Goal: Book appointment/travel/reservation

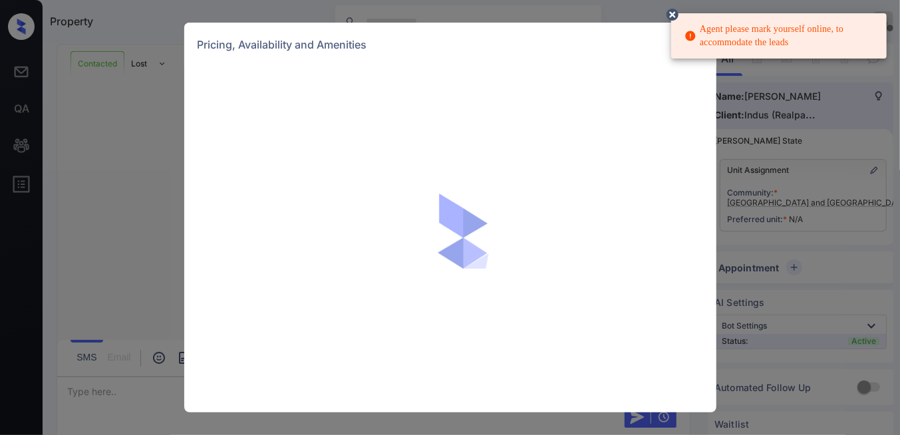
scroll to position [886, 0]
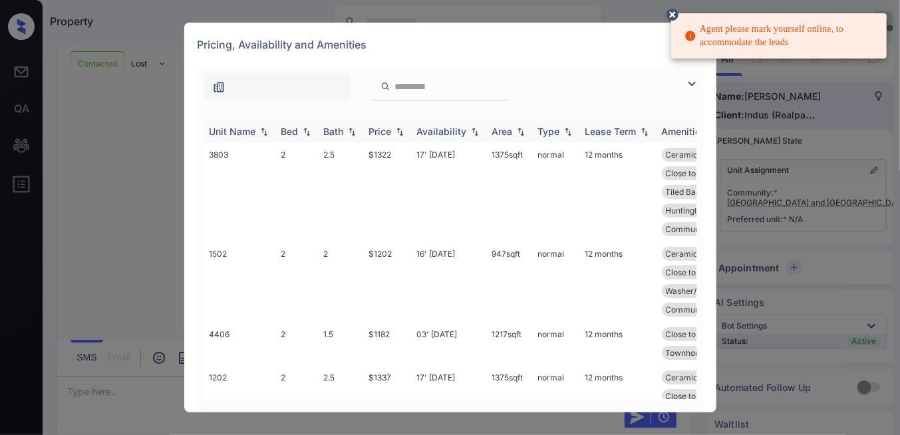
click at [401, 131] on img at bounding box center [399, 131] width 13 height 9
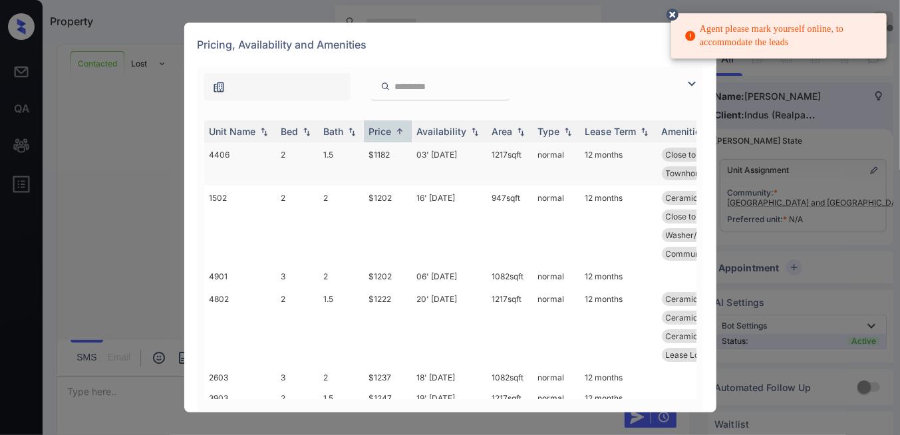
click at [392, 162] on td "$1182" at bounding box center [388, 163] width 48 height 43
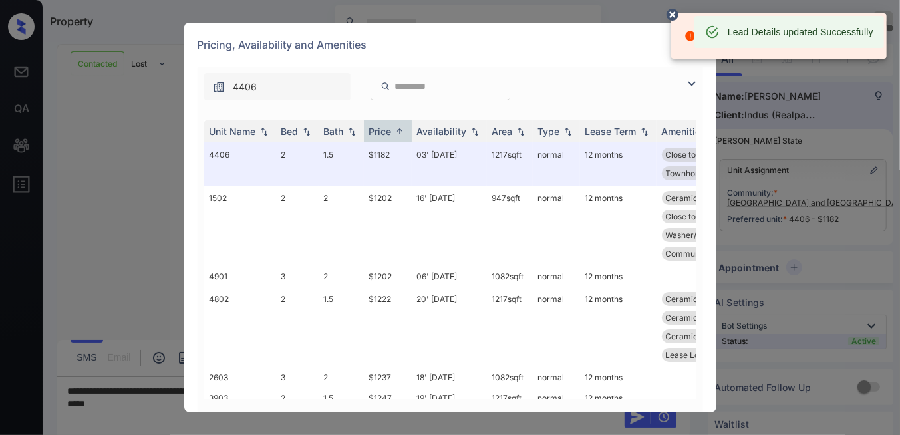
click at [674, 13] on circle at bounding box center [672, 15] width 8 height 8
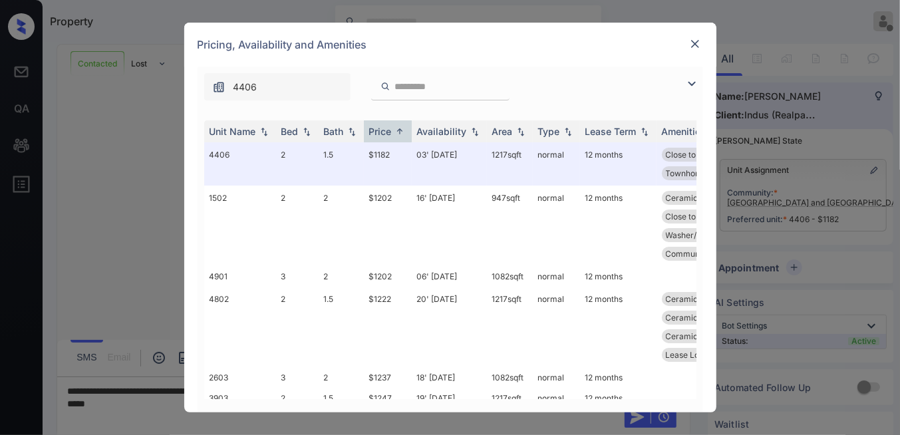
click at [692, 43] on img at bounding box center [694, 43] width 13 height 13
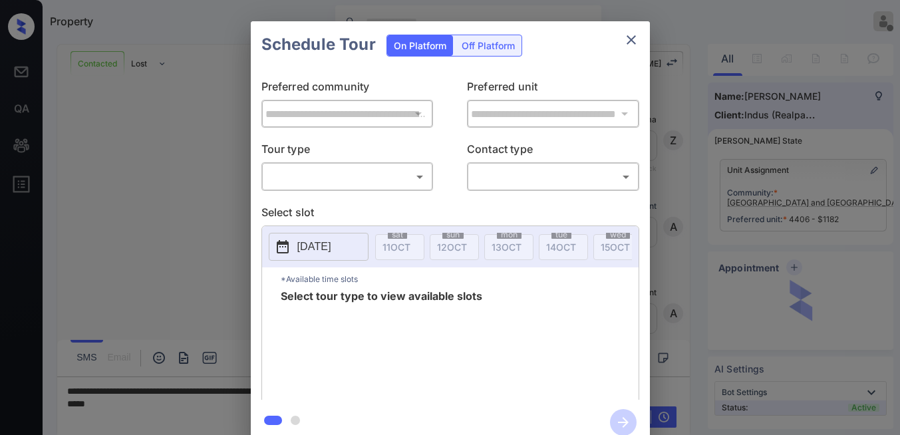
click at [317, 178] on body "Property [PERSON_NAME] Offline Set yourself online Set yourself on break Profil…" at bounding box center [450, 217] width 900 height 435
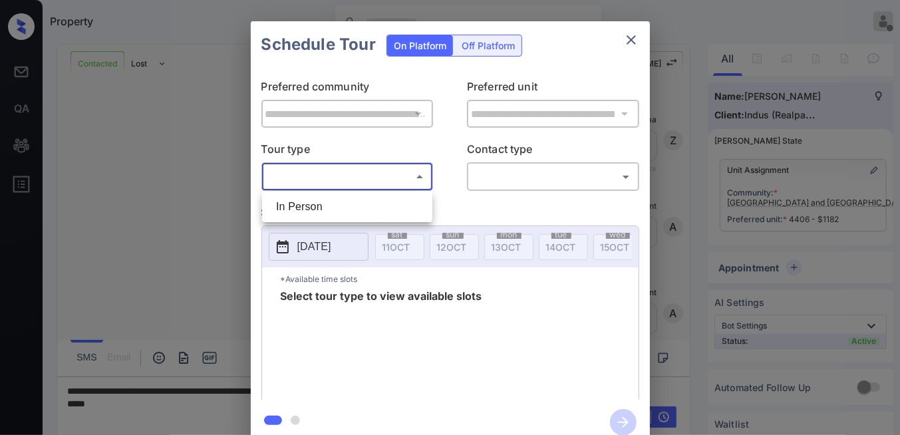
scroll to position [1873, 0]
click at [321, 217] on li "In Person" at bounding box center [347, 207] width 164 height 24
type input "********"
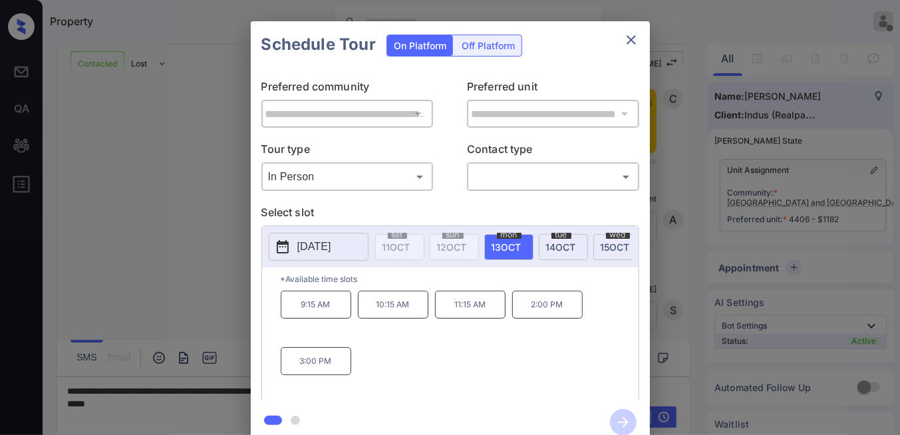
click at [314, 242] on p "[DATE]" at bounding box center [314, 247] width 34 height 16
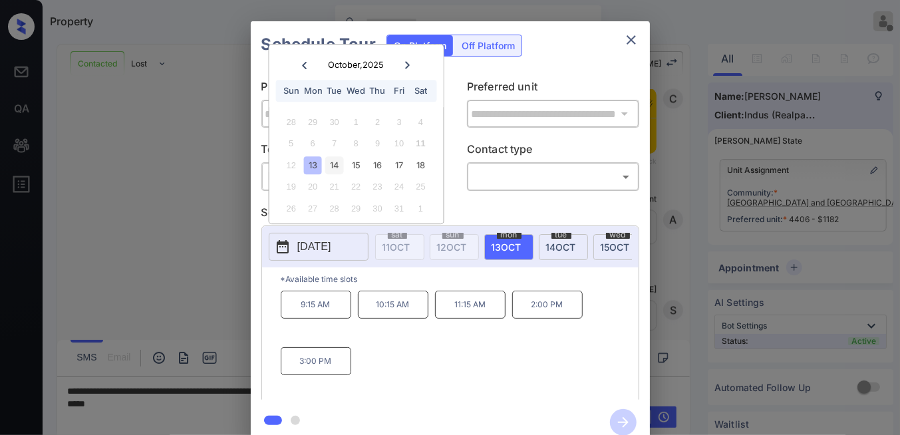
click at [336, 166] on div "14" at bounding box center [334, 165] width 18 height 18
click at [352, 165] on div "15" at bounding box center [356, 165] width 18 height 18
click at [330, 170] on div "14" at bounding box center [334, 165] width 18 height 18
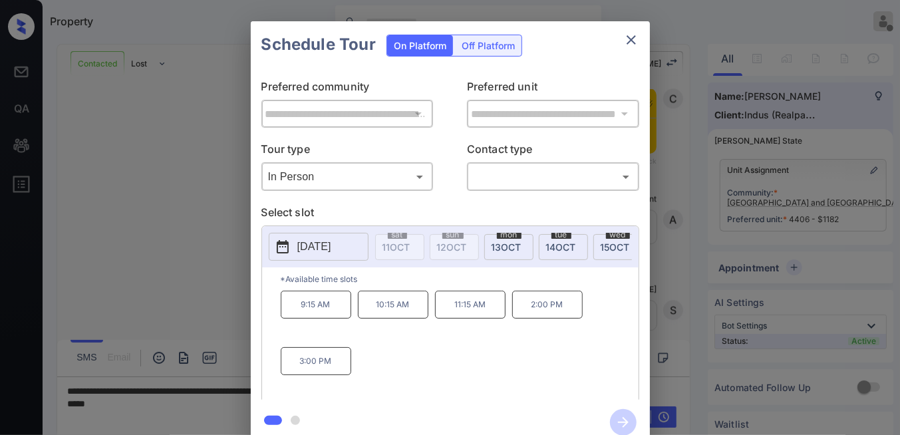
click at [481, 213] on p "Select slot" at bounding box center [450, 214] width 378 height 21
click at [517, 185] on body "Property [PERSON_NAME] Offline Set yourself online Set yourself on break Profil…" at bounding box center [450, 217] width 900 height 435
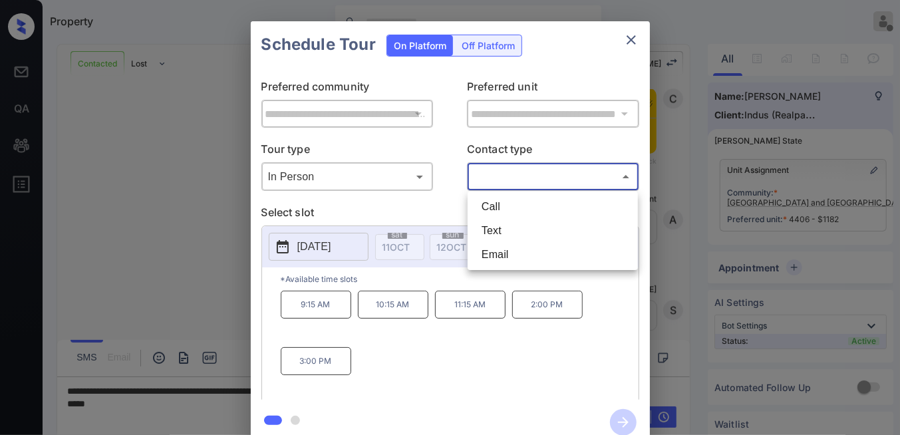
click at [521, 198] on li "Call" at bounding box center [553, 207] width 164 height 24
type input "****"
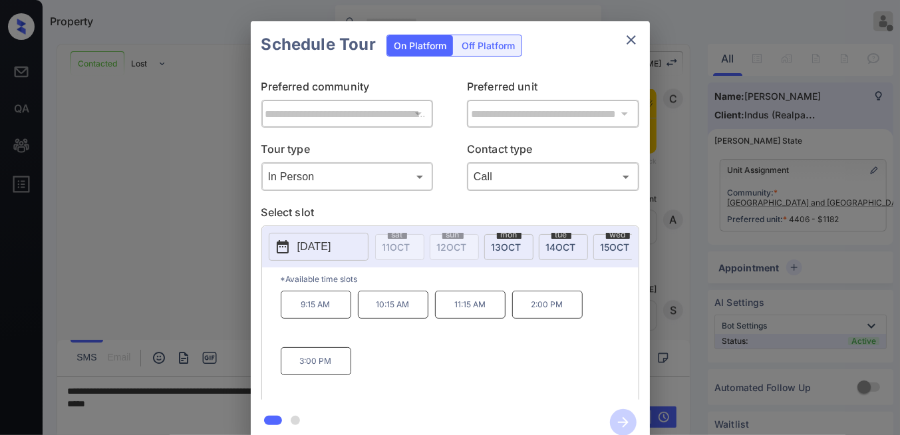
click at [331, 242] on p "[DATE]" at bounding box center [314, 247] width 34 height 16
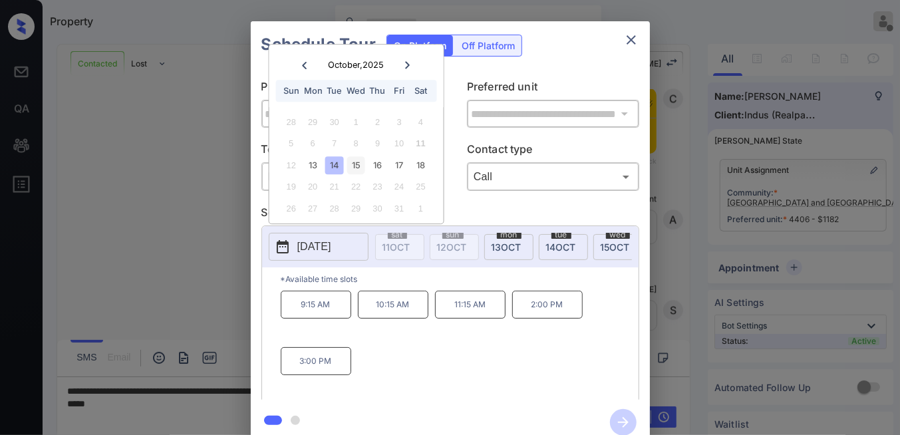
click at [356, 168] on div "15" at bounding box center [356, 165] width 18 height 18
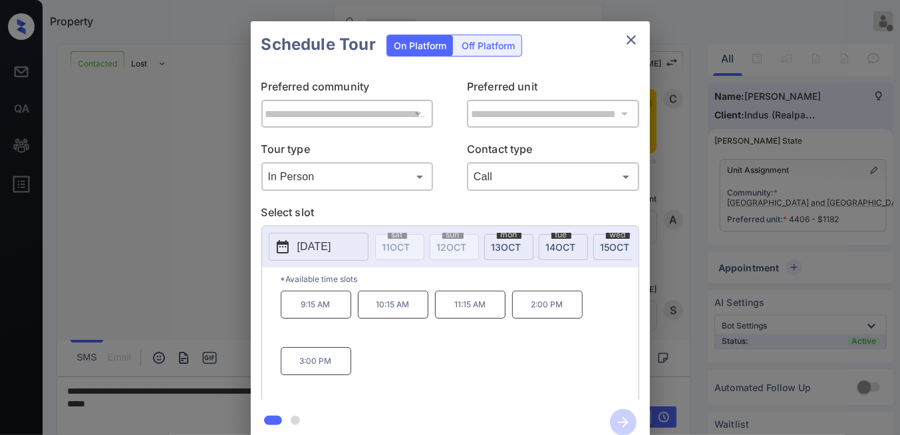
click at [469, 310] on p "11:15 AM" at bounding box center [470, 305] width 70 height 28
click at [625, 421] on icon "button" at bounding box center [623, 422] width 27 height 27
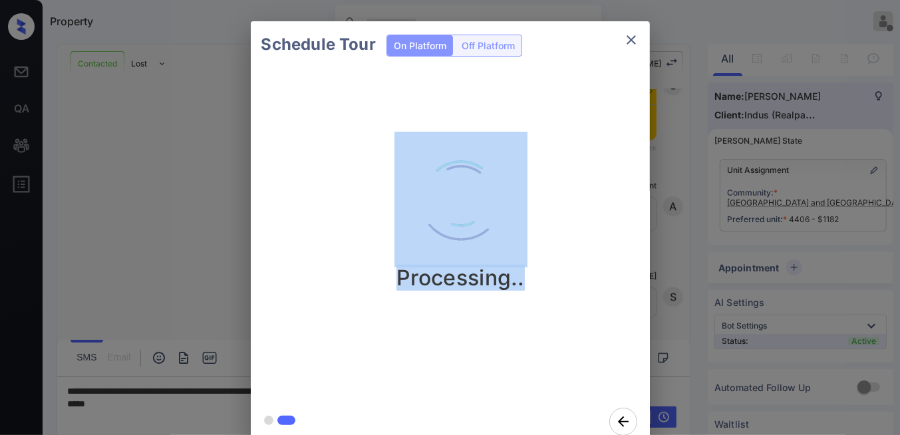
scroll to position [2049, 0]
drag, startPoint x: 442, startPoint y: 285, endPoint x: 383, endPoint y: 188, distance: 113.1
click at [364, 184] on div "Processing.." at bounding box center [460, 211] width 399 height 159
click at [604, 190] on div "Processing.." at bounding box center [460, 211] width 399 height 159
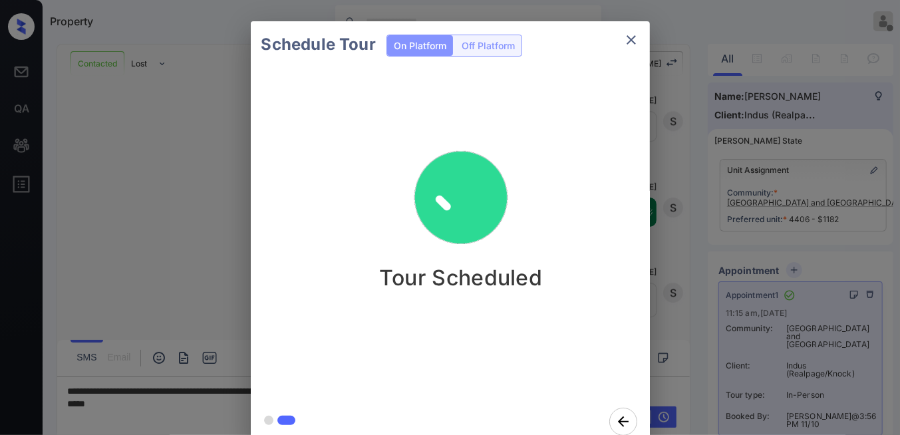
click at [446, 124] on div "Tour Scheduled" at bounding box center [461, 233] width 420 height 330
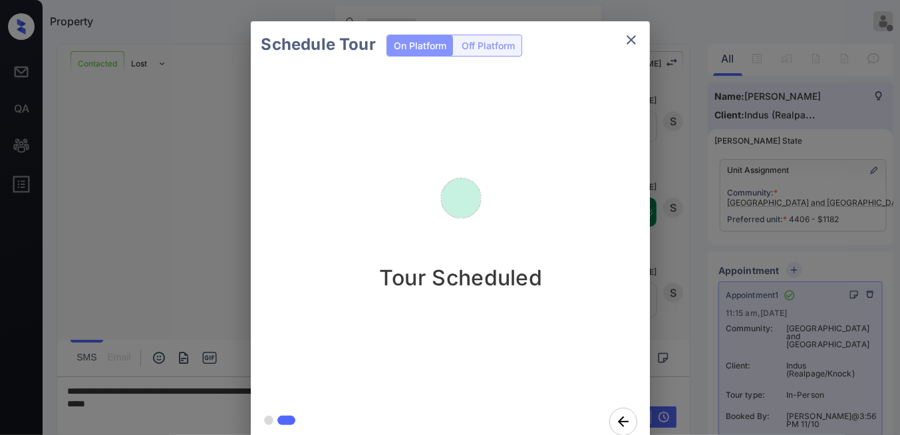
click at [632, 45] on icon "close" at bounding box center [631, 40] width 16 height 16
